Goal: Task Accomplishment & Management: Manage account settings

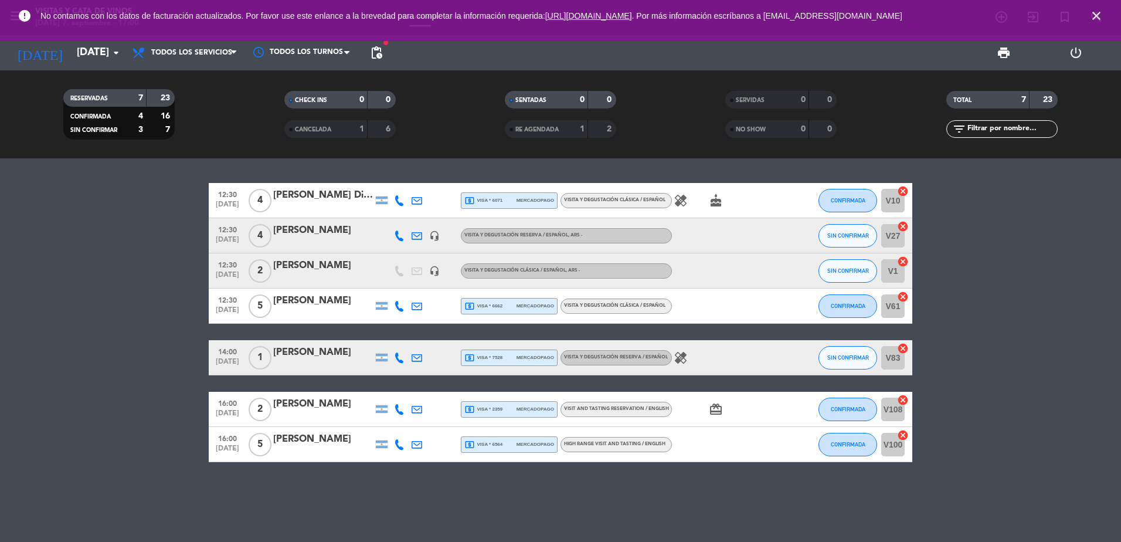
click at [504, 306] on div "local_atm visa * 6662 mercadopago" at bounding box center [509, 305] width 90 height 15
click at [498, 196] on span "local_atm visa * 6071" at bounding box center [483, 200] width 38 height 11
click at [316, 360] on div at bounding box center [323, 364] width 100 height 9
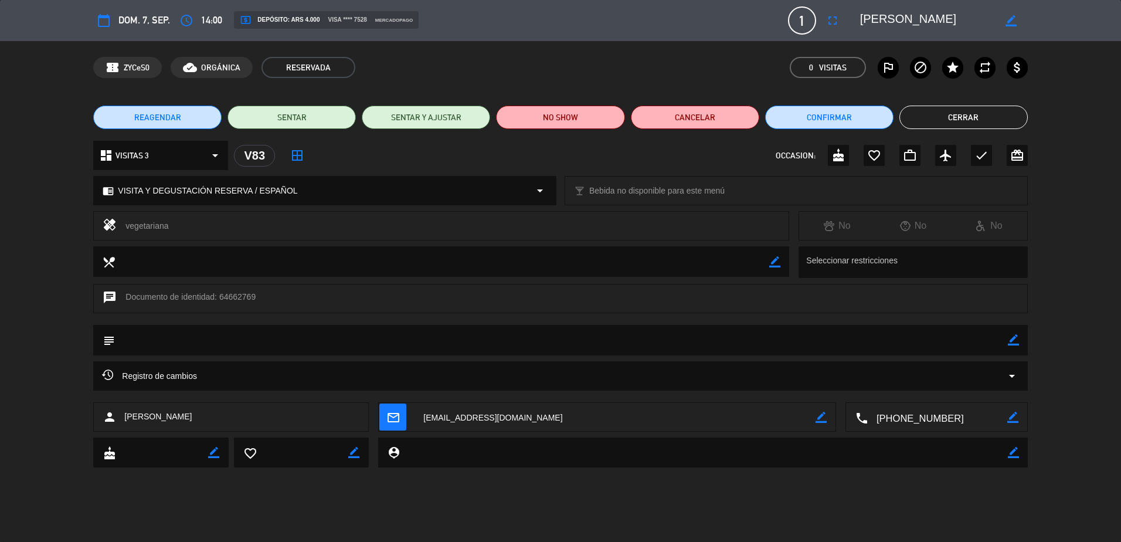
drag, startPoint x: 926, startPoint y: 21, endPoint x: 859, endPoint y: 26, distance: 66.4
click at [860, 26] on textarea at bounding box center [927, 20] width 134 height 21
click at [954, 112] on button "Cerrar" at bounding box center [963, 117] width 128 height 23
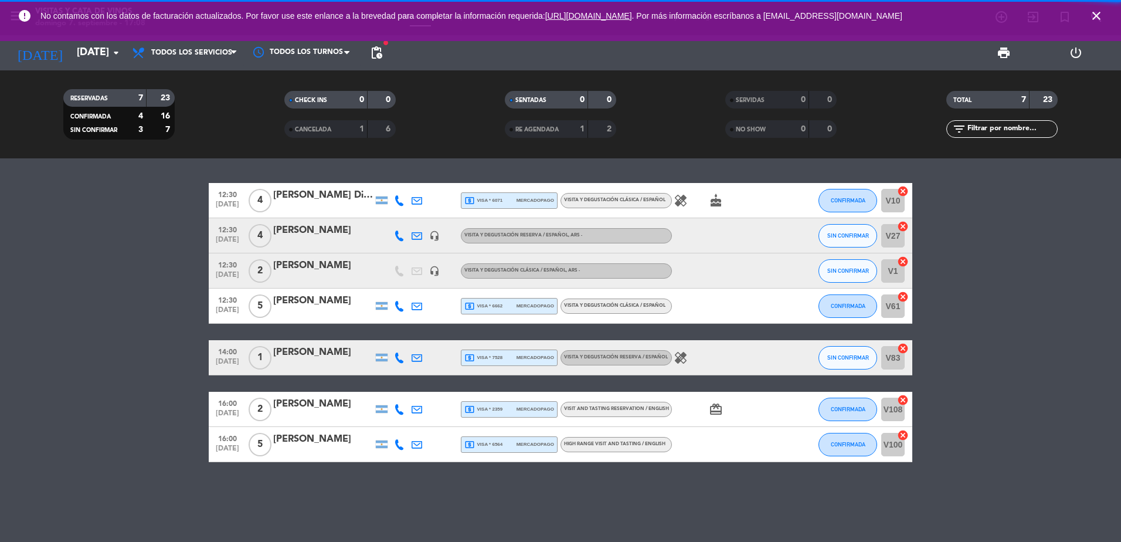
click at [336, 199] on div "[PERSON_NAME] Di dio" at bounding box center [323, 195] width 100 height 15
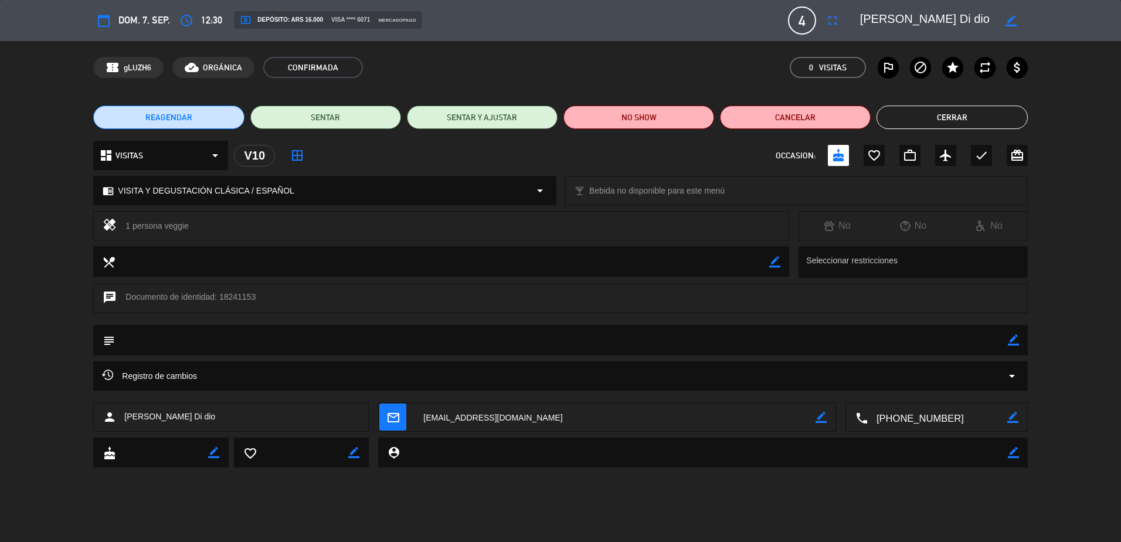
drag, startPoint x: 940, startPoint y: 19, endPoint x: 858, endPoint y: 21, distance: 82.7
click at [858, 21] on div "border_color" at bounding box center [940, 20] width 176 height 21
click at [984, 113] on button "Cerrar" at bounding box center [951, 117] width 151 height 23
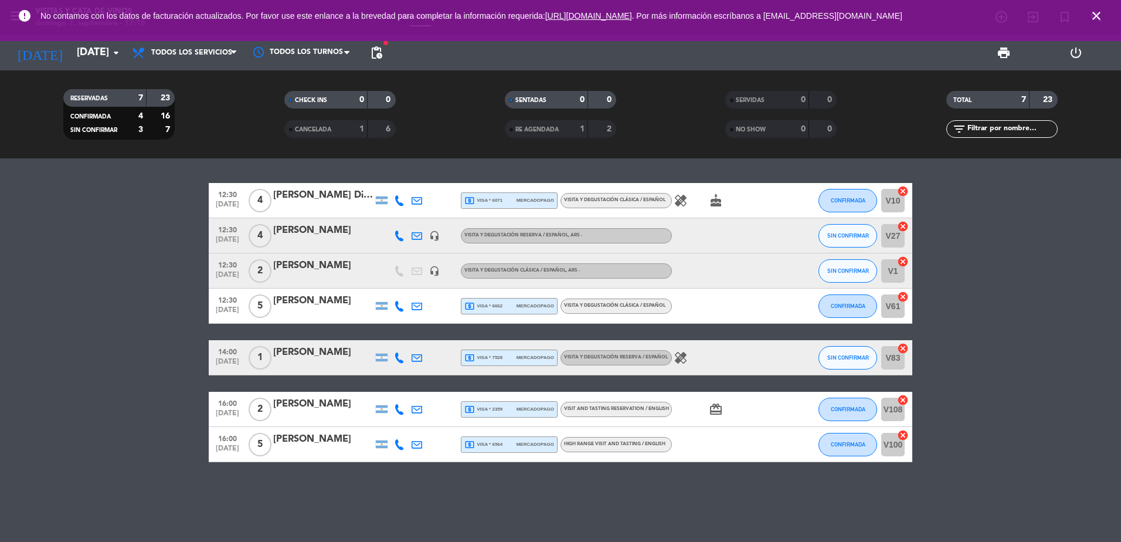
click at [315, 404] on div "[PERSON_NAME]" at bounding box center [323, 403] width 100 height 15
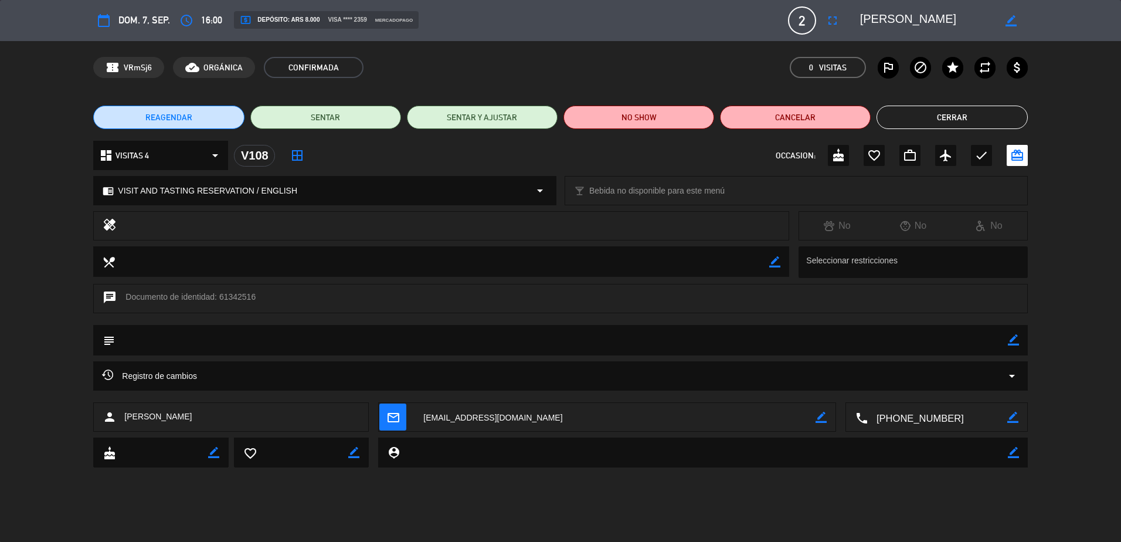
drag, startPoint x: 922, startPoint y: 22, endPoint x: 850, endPoint y: 25, distance: 71.6
click at [850, 25] on editable-input "border_color" at bounding box center [937, 20] width 182 height 21
click at [945, 115] on button "Cerrar" at bounding box center [951, 117] width 151 height 23
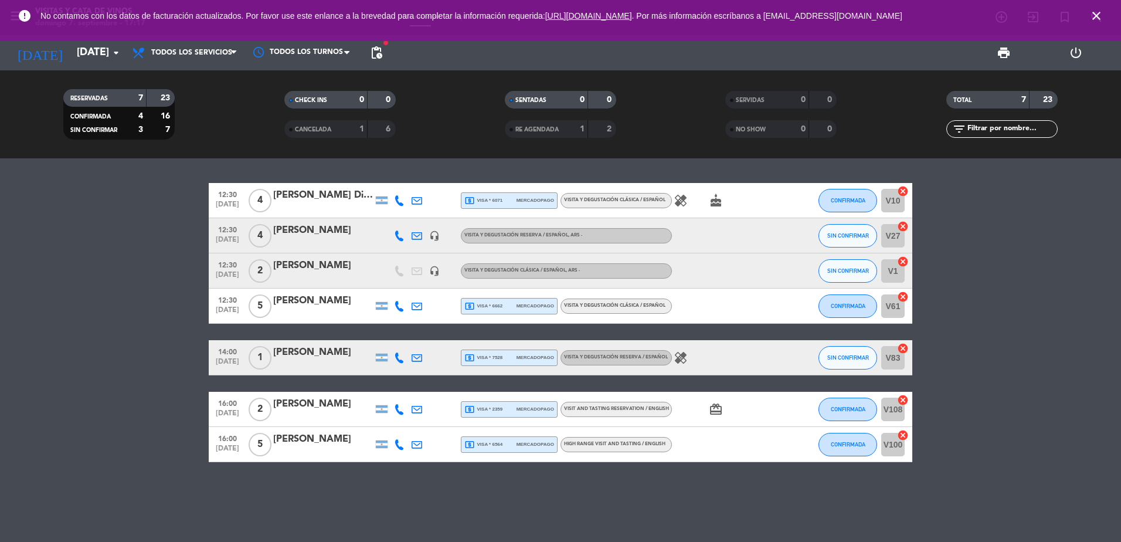
click at [328, 442] on div "[PERSON_NAME]" at bounding box center [323, 438] width 100 height 15
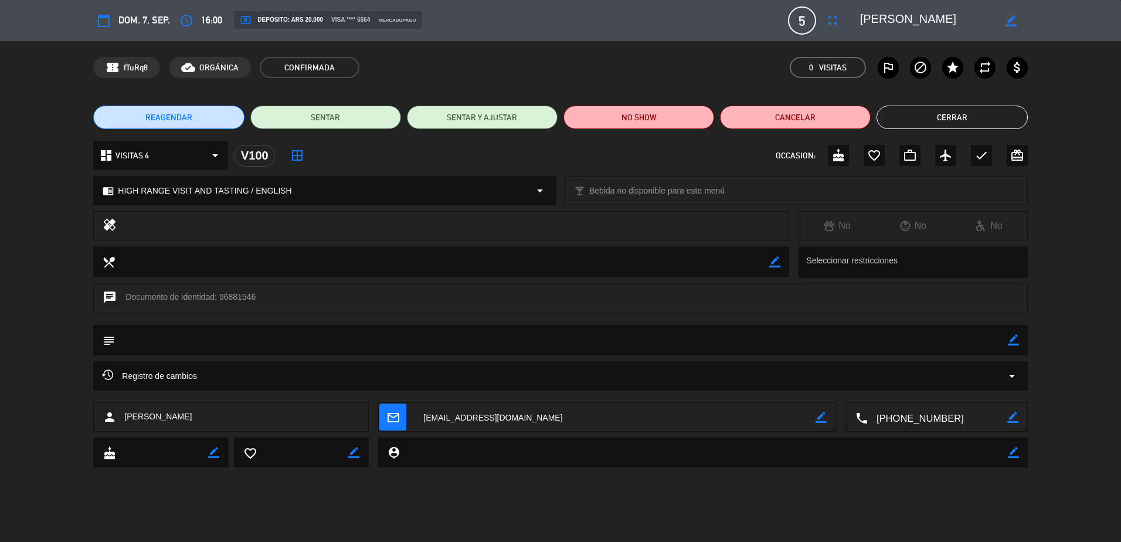
drag, startPoint x: 955, startPoint y: 18, endPoint x: 862, endPoint y: 22, distance: 92.7
click at [862, 22] on textarea at bounding box center [927, 20] width 134 height 21
click at [934, 111] on button "Cerrar" at bounding box center [951, 117] width 151 height 23
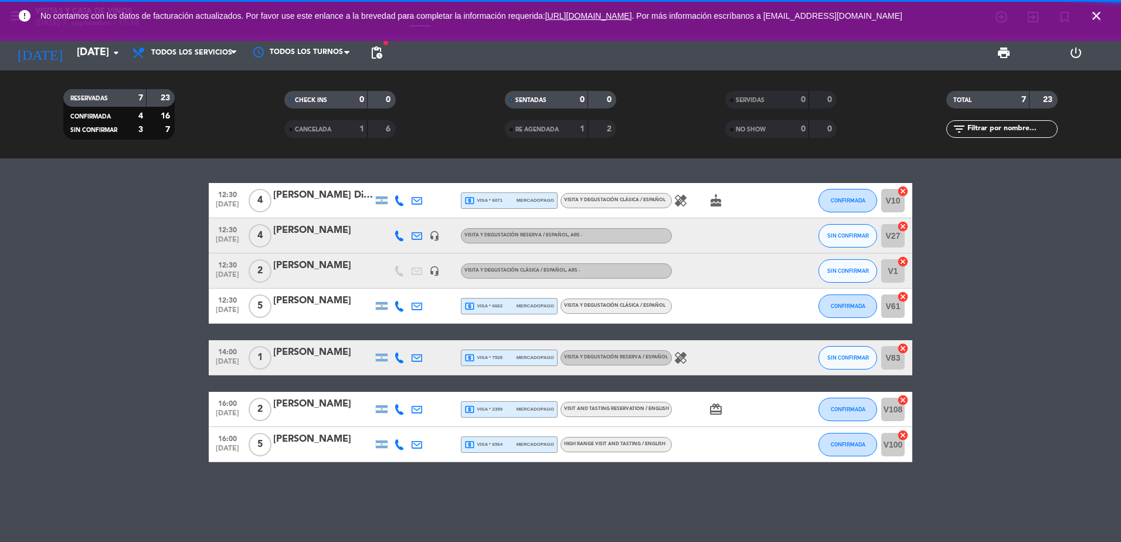
click at [313, 307] on div "[PERSON_NAME]" at bounding box center [323, 300] width 100 height 15
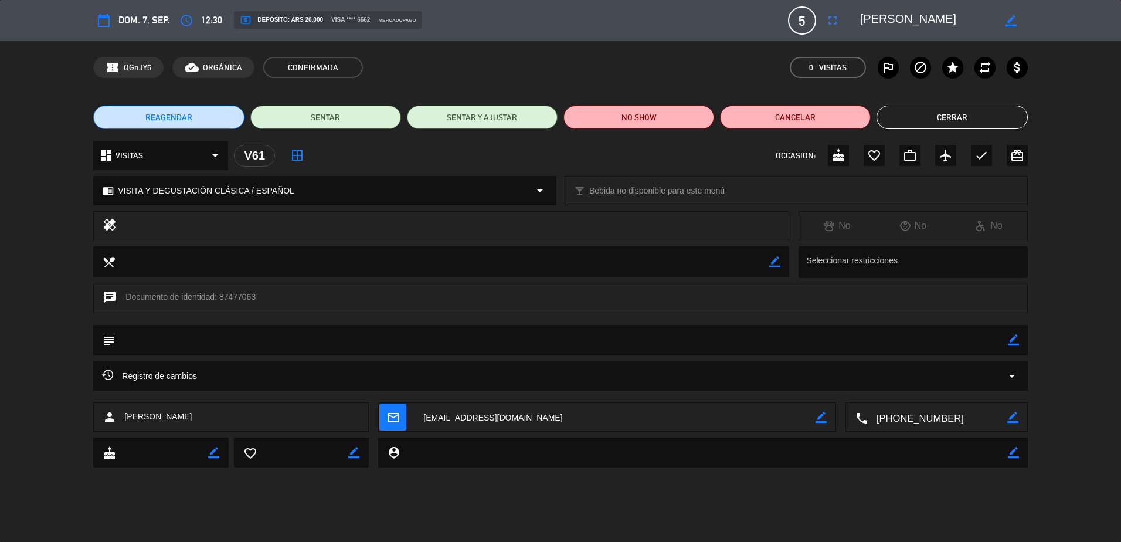
drag, startPoint x: 945, startPoint y: 22, endPoint x: 857, endPoint y: 22, distance: 88.5
click at [857, 22] on div "border_color" at bounding box center [940, 20] width 176 height 21
